Goal: Task Accomplishment & Management: Complete application form

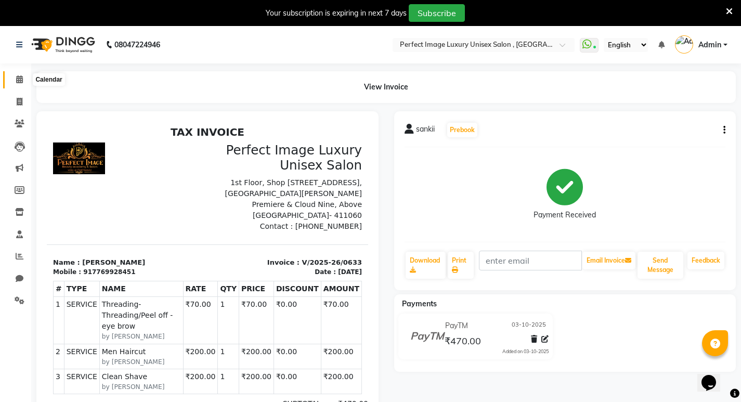
click at [12, 84] on span at bounding box center [19, 80] width 18 height 12
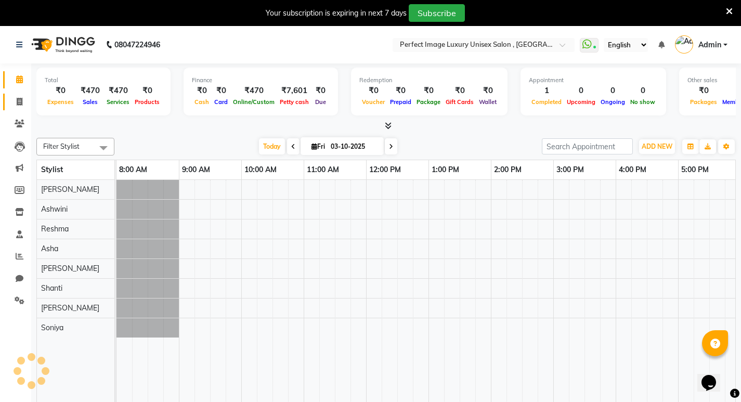
click at [21, 95] on link "Invoice" at bounding box center [15, 102] width 25 height 17
select select "service"
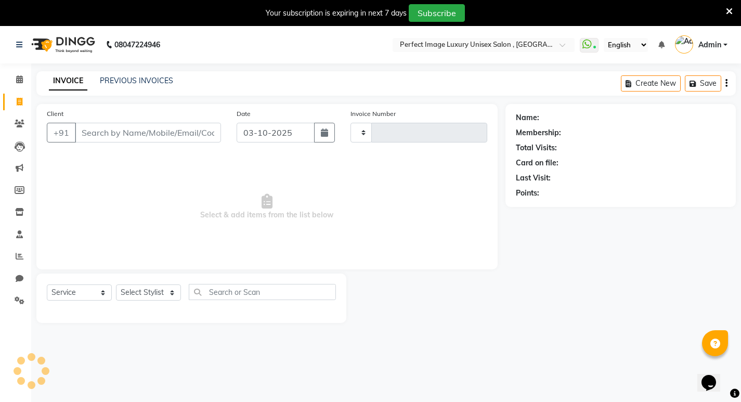
type input "0634"
select select "5078"
click at [152, 289] on select "Select Stylist [PERSON_NAME] Manager [PERSON_NAME] [PERSON_NAME] Reshma [PERSON…" at bounding box center [148, 293] width 65 height 16
click at [116, 285] on select "Select Stylist [PERSON_NAME] Manager [PERSON_NAME] [PERSON_NAME] Reshma [PERSON…" at bounding box center [148, 293] width 65 height 16
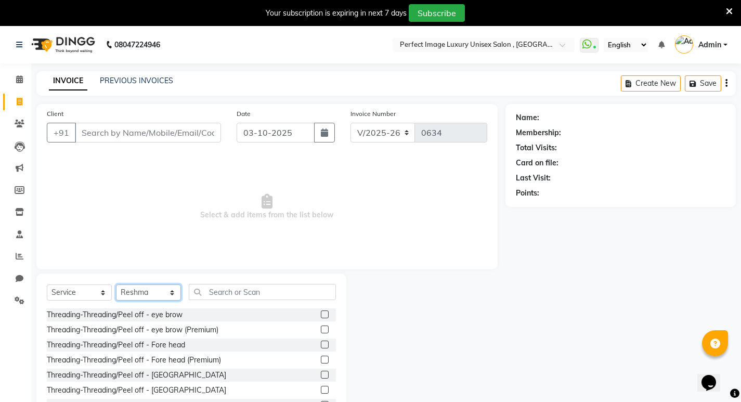
drag, startPoint x: 149, startPoint y: 296, endPoint x: 144, endPoint y: 285, distance: 12.1
click at [147, 292] on select "Select Stylist [PERSON_NAME] Manager [PERSON_NAME] [PERSON_NAME] Reshma [PERSON…" at bounding box center [148, 293] width 65 height 16
select select "33183"
click at [116, 285] on select "Select Stylist [PERSON_NAME] Manager [PERSON_NAME] [PERSON_NAME] Reshma [PERSON…" at bounding box center [148, 293] width 65 height 16
click at [239, 300] on input "text" at bounding box center [262, 292] width 147 height 16
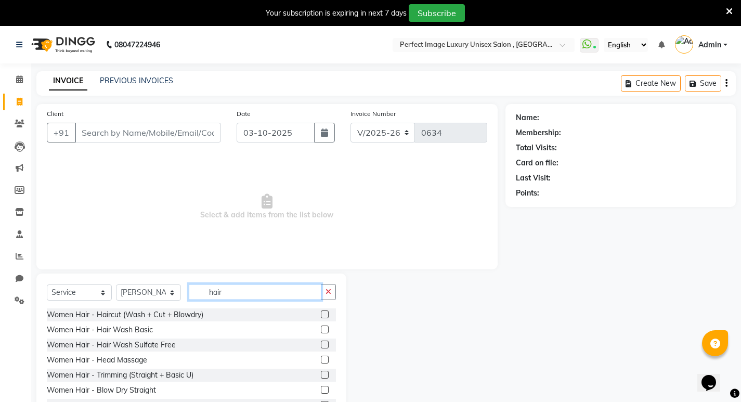
scroll to position [52, 0]
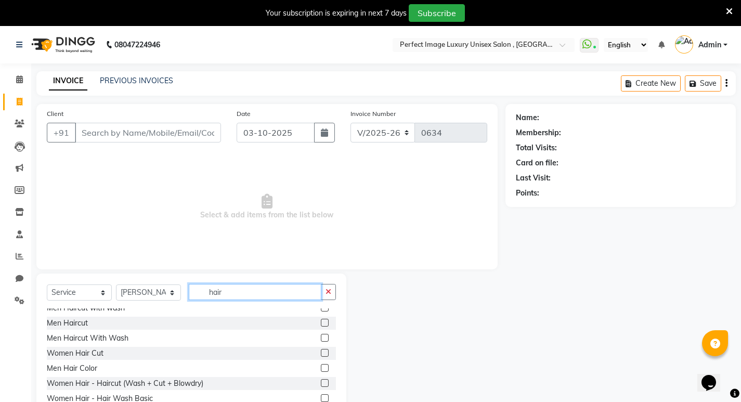
type input "hair"
click at [114, 402] on html "08047224946 Select Location × Perfect Image Luxury Unisex Salon , Nibm Road Wha…" at bounding box center [370, 201] width 741 height 402
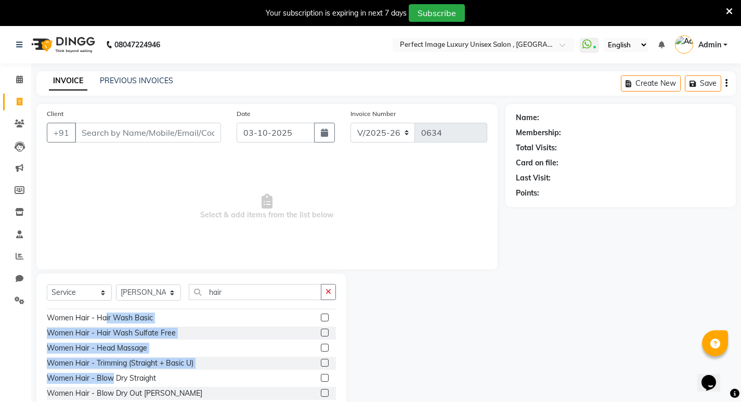
scroll to position [10, 0]
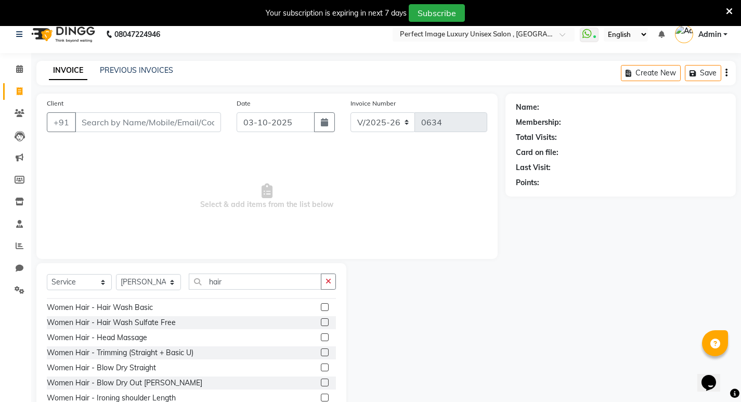
click at [254, 250] on div "Client +91 Date [DATE] Invoice Number V/2025 V/[PHONE_NUMBER] Select & add item…" at bounding box center [266, 176] width 461 height 165
click at [124, 309] on div "Women Hair - Hair Wash Basic" at bounding box center [100, 307] width 106 height 11
checkbox input "false"
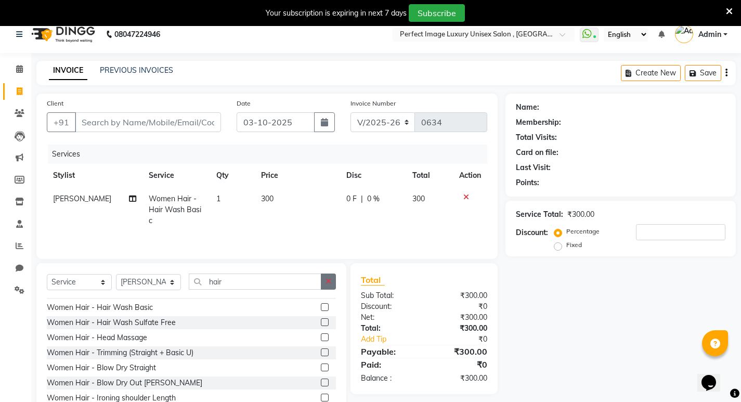
click at [324, 280] on button "button" at bounding box center [328, 282] width 15 height 16
click at [324, 280] on input "text" at bounding box center [262, 282] width 147 height 16
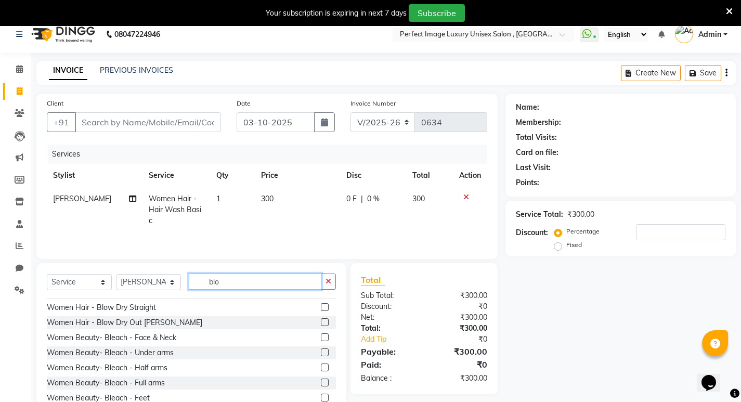
scroll to position [0, 0]
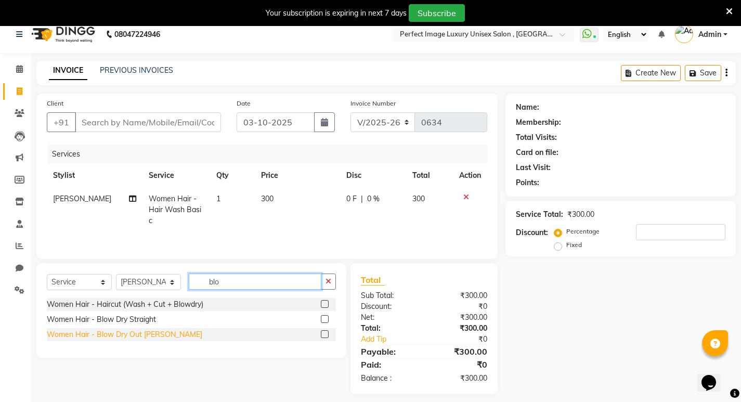
type input "blo"
click at [131, 339] on div "Women Hair - Blow Dry Out [PERSON_NAME]" at bounding box center [125, 334] width 156 height 11
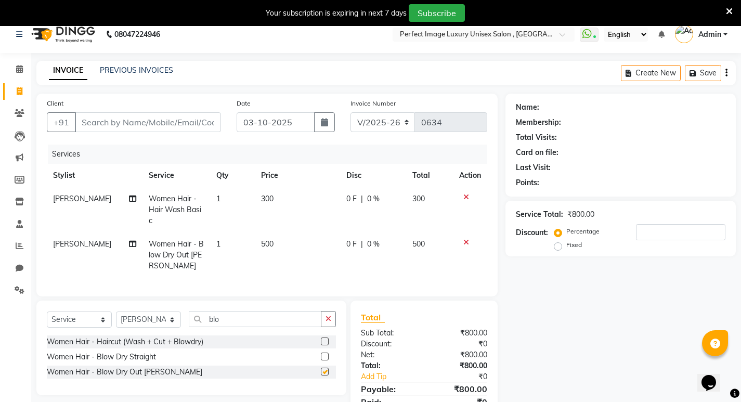
checkbox input "false"
click at [328, 315] on icon "button" at bounding box center [329, 318] width 6 height 7
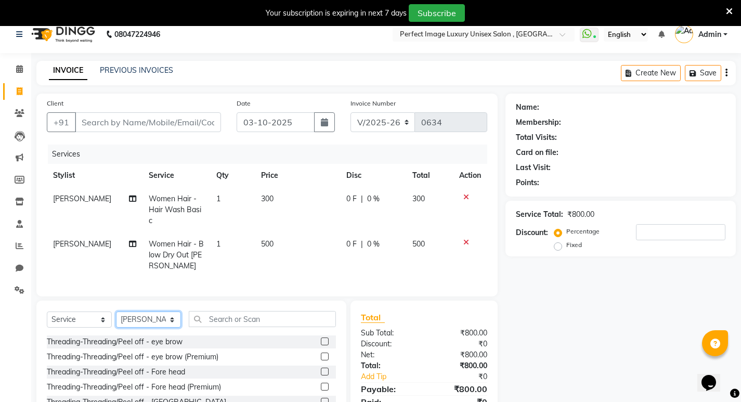
click at [162, 316] on select "Select Stylist [PERSON_NAME] Manager [PERSON_NAME] [PERSON_NAME] Reshma [PERSON…" at bounding box center [148, 320] width 65 height 16
select select "32014"
click at [116, 312] on select "Select Stylist [PERSON_NAME] Manager [PERSON_NAME] [PERSON_NAME] Reshma [PERSON…" at bounding box center [148, 320] width 65 height 16
click at [107, 341] on div "Threading-Threading/Peel off - eye brow" at bounding box center [115, 342] width 136 height 11
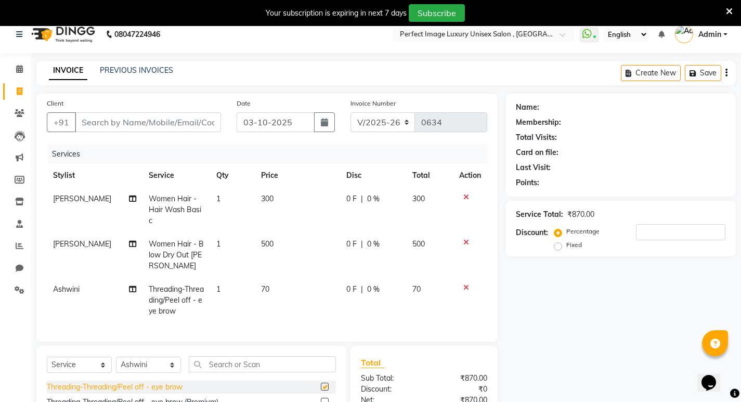
checkbox input "false"
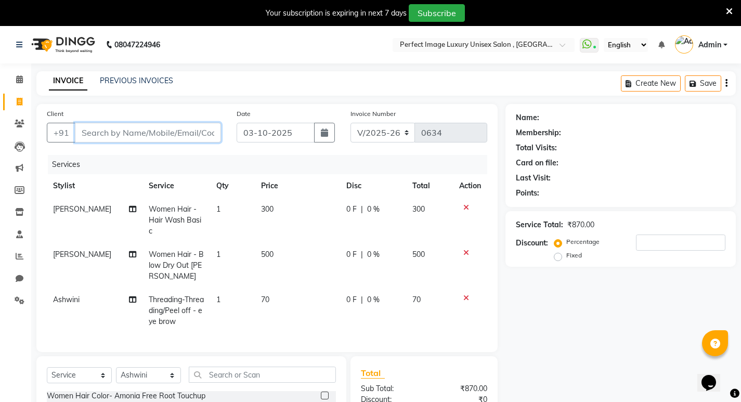
click at [89, 136] on input "Client" at bounding box center [148, 133] width 146 height 20
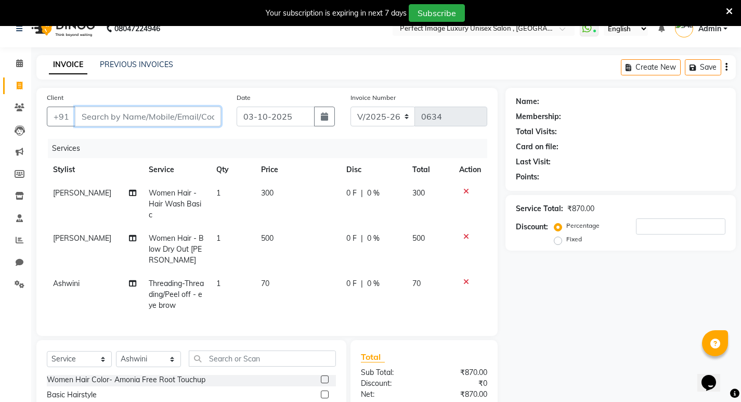
scroll to position [120, 0]
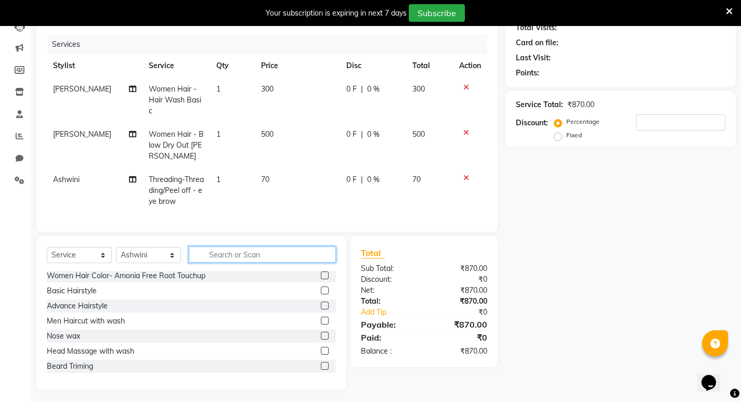
click at [290, 259] on input "text" at bounding box center [262, 255] width 147 height 16
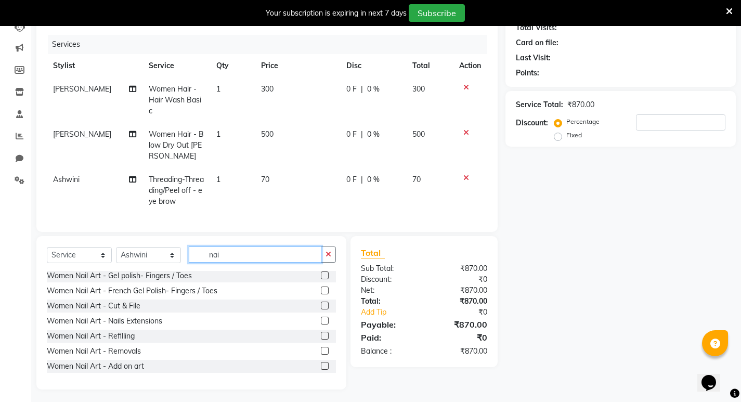
scroll to position [17, 0]
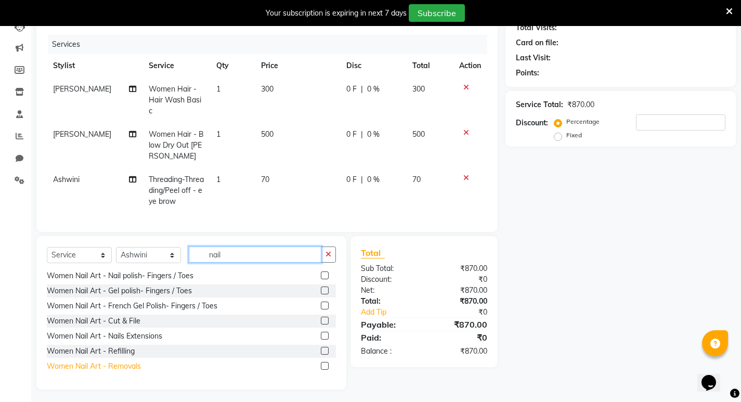
type input "nail"
click at [97, 366] on div "Women Nail Art - Removals" at bounding box center [94, 366] width 94 height 11
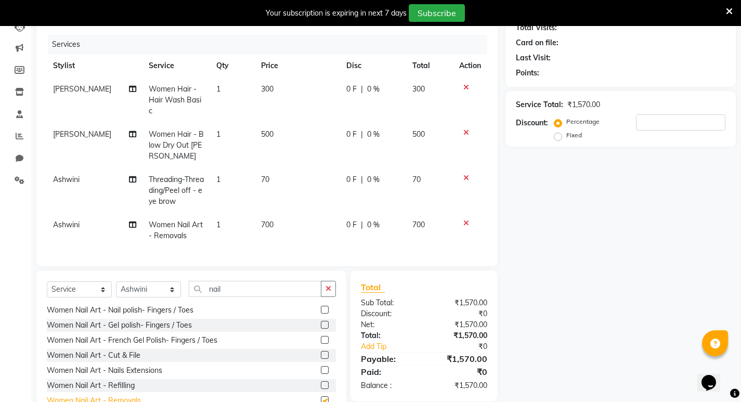
checkbox input "false"
click at [468, 220] on icon at bounding box center [466, 223] width 6 height 7
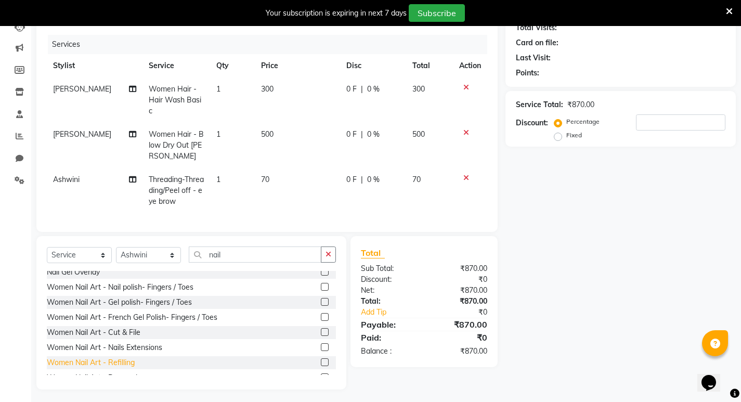
scroll to position [0, 0]
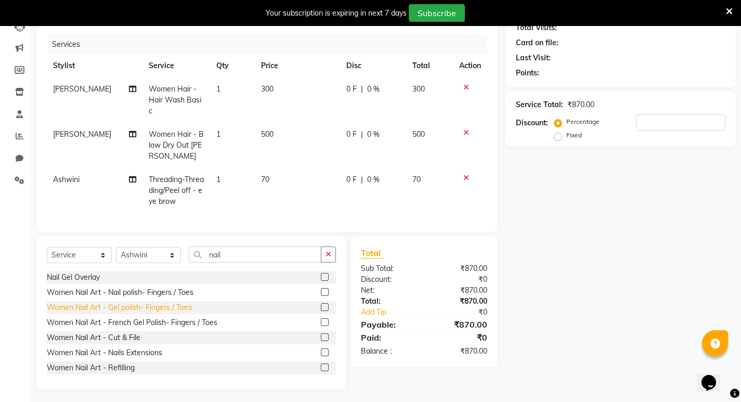
click at [152, 306] on div "Women Nail Art - Gel polish- Fingers / Toes" at bounding box center [119, 307] width 145 height 11
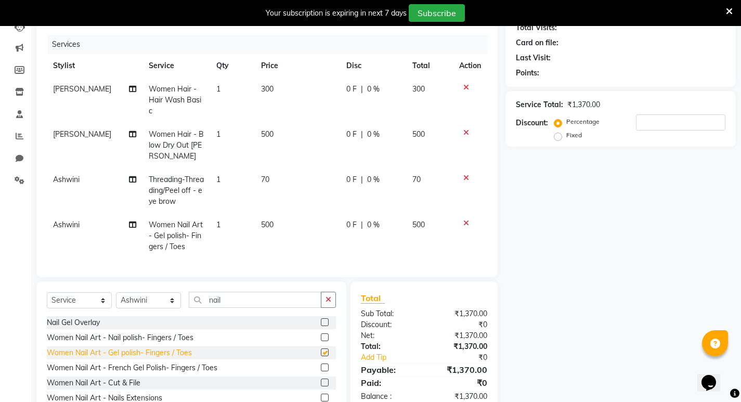
checkbox input "false"
click at [465, 220] on icon at bounding box center [466, 223] width 6 height 7
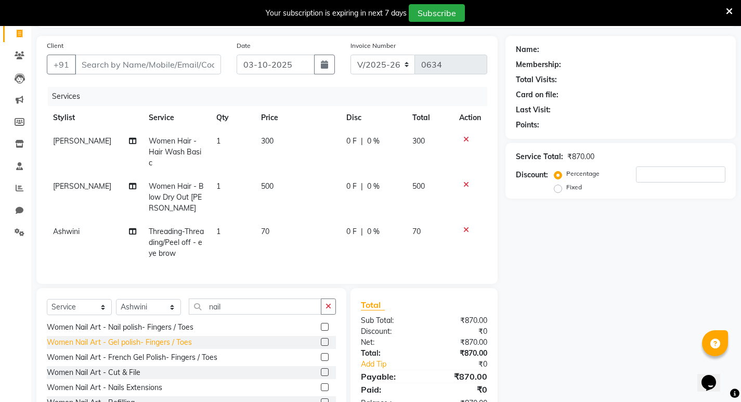
scroll to position [32, 0]
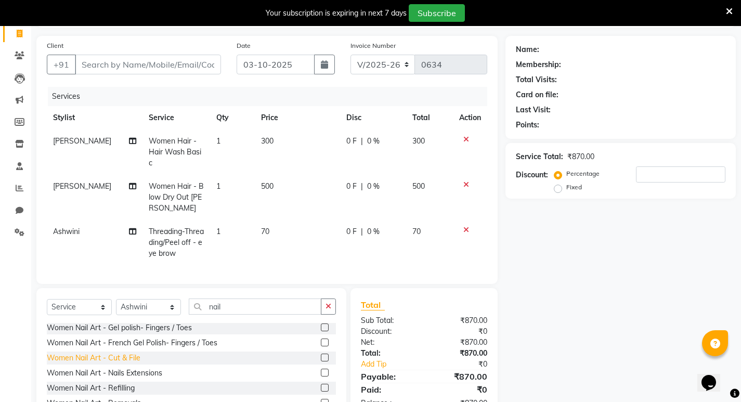
click at [126, 354] on div "Women Nail Art - Cut & File" at bounding box center [94, 358] width 94 height 11
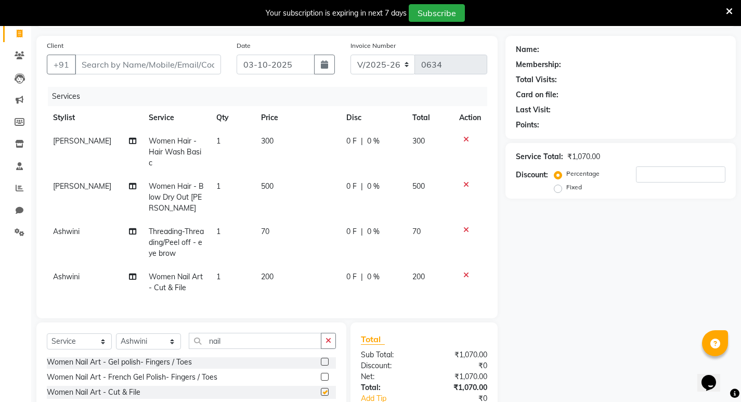
checkbox input "false"
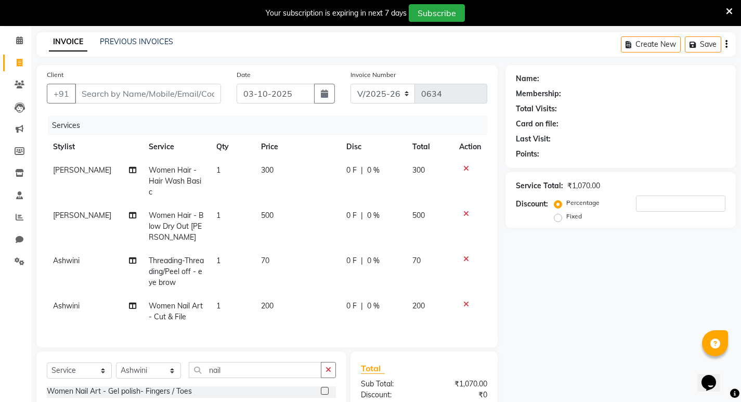
scroll to position [0, 0]
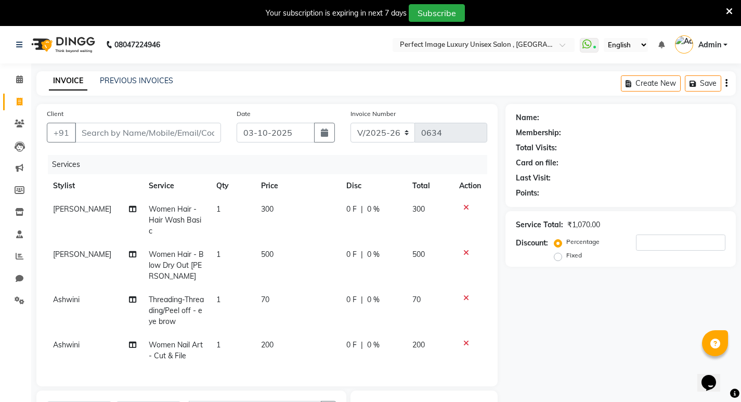
click at [112, 107] on div "Client +91 Date [DATE] Invoice Number V/2025 V/[PHONE_NUMBER] Services Stylist …" at bounding box center [266, 245] width 461 height 282
click at [118, 123] on input "Client" at bounding box center [148, 133] width 146 height 20
type input "7"
type input "0"
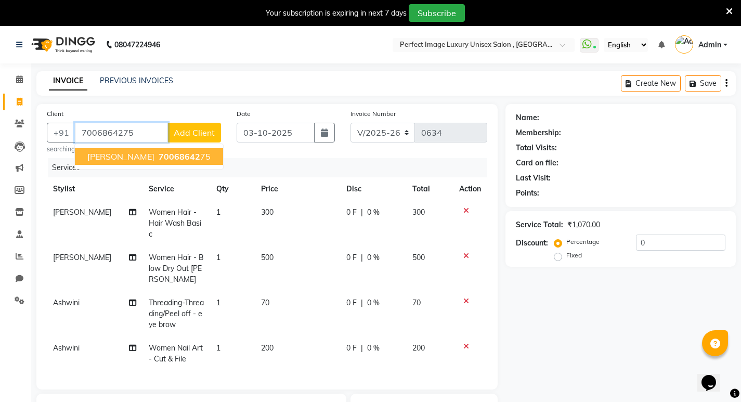
type input "7006864275"
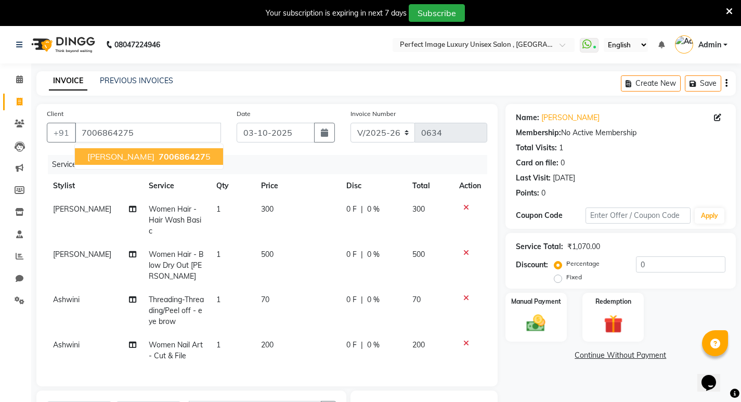
click at [110, 150] on button "Kayinaat Aabiru 700686427 5" at bounding box center [149, 156] width 148 height 17
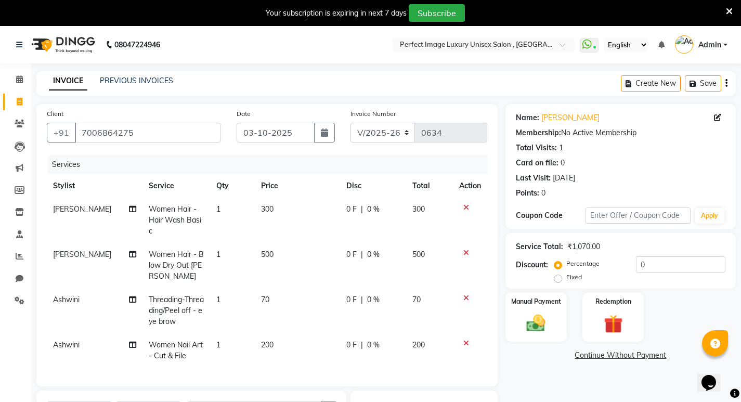
scroll to position [154, 0]
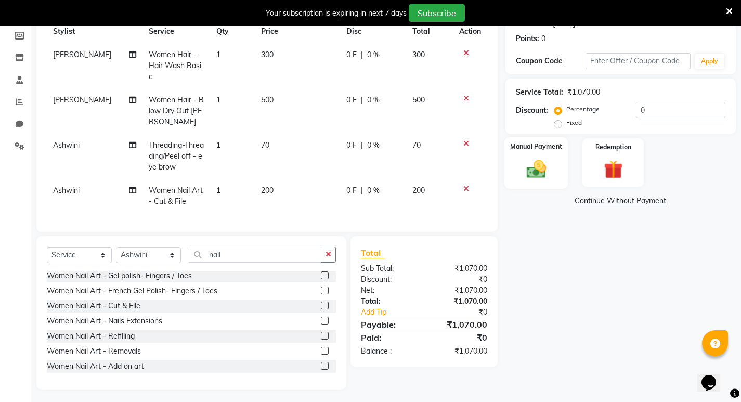
click at [507, 179] on div "Manual Payment" at bounding box center [536, 162] width 64 height 51
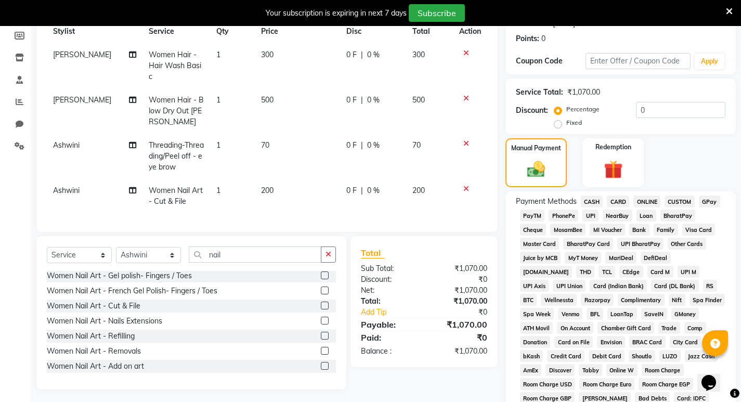
click at [589, 220] on span "UPI" at bounding box center [591, 216] width 16 height 12
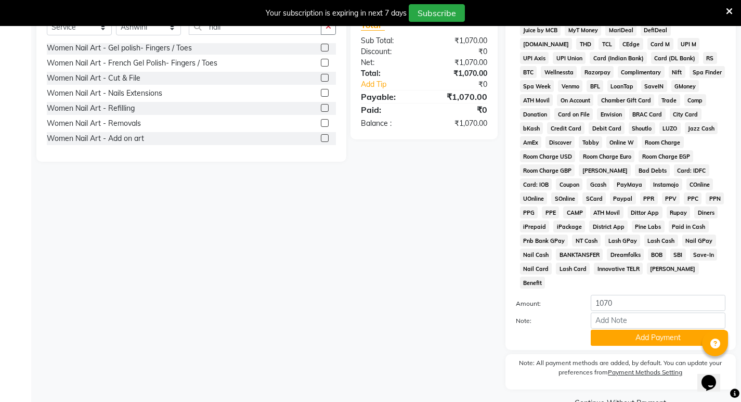
scroll to position [393, 0]
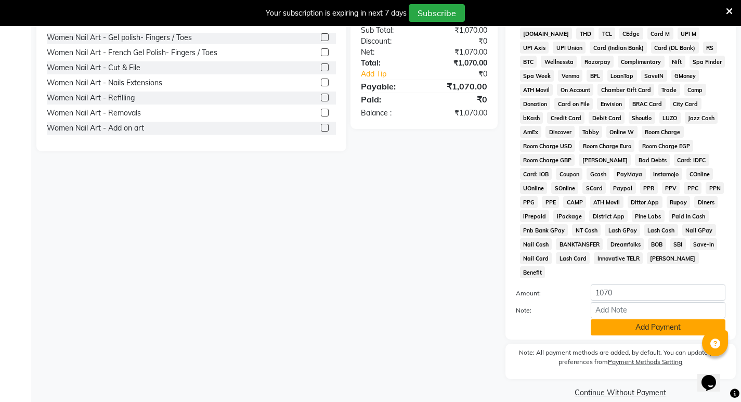
click at [609, 319] on button "Add Payment" at bounding box center [658, 327] width 135 height 16
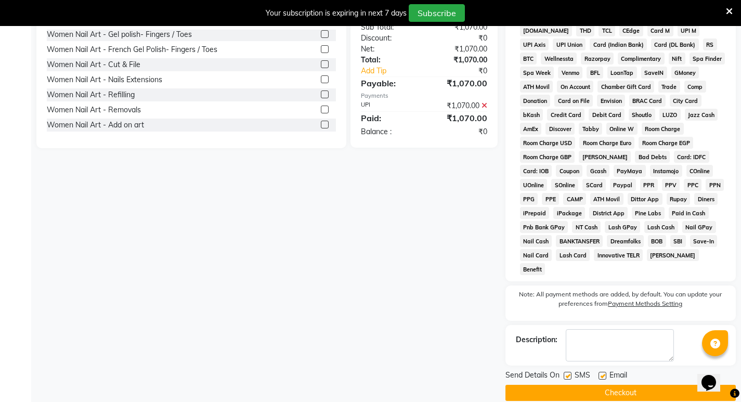
scroll to position [396, 0]
click at [604, 384] on button "Checkout" at bounding box center [621, 392] width 230 height 16
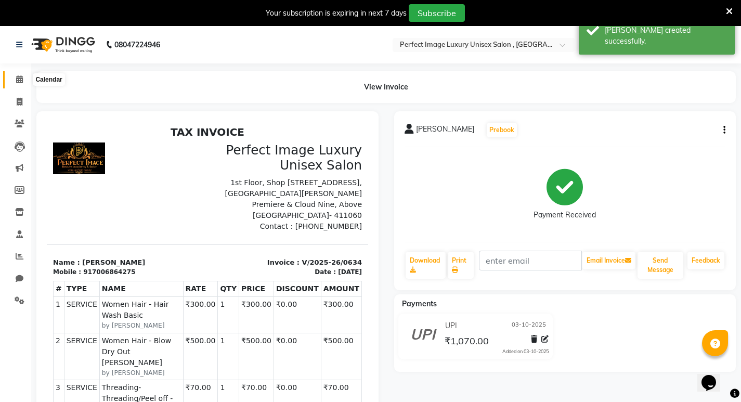
click at [11, 82] on span at bounding box center [19, 80] width 18 height 12
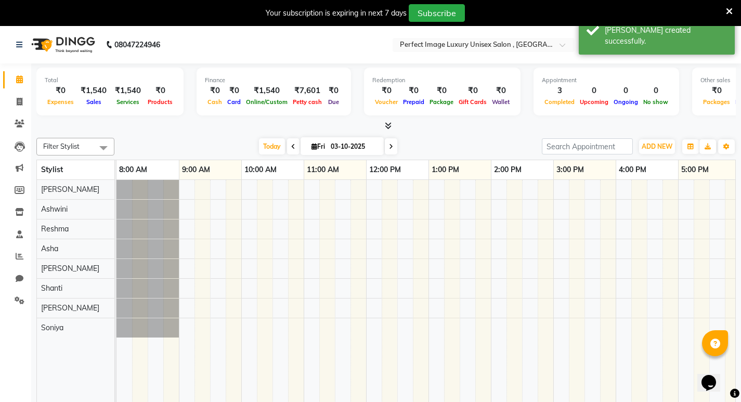
scroll to position [0, 255]
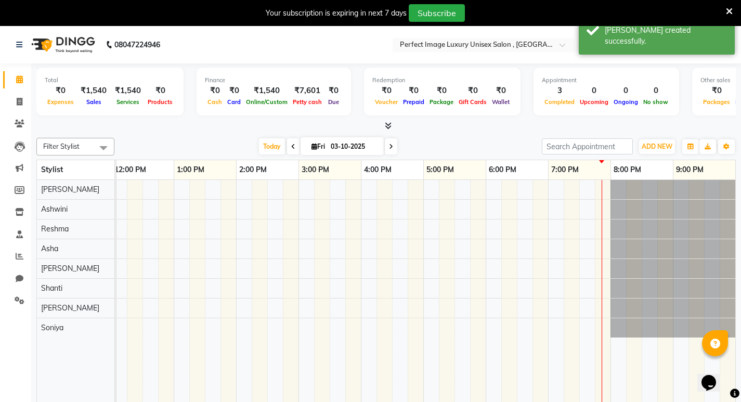
click at [11, 82] on span at bounding box center [19, 80] width 18 height 12
